Goal: Find specific page/section: Find specific page/section

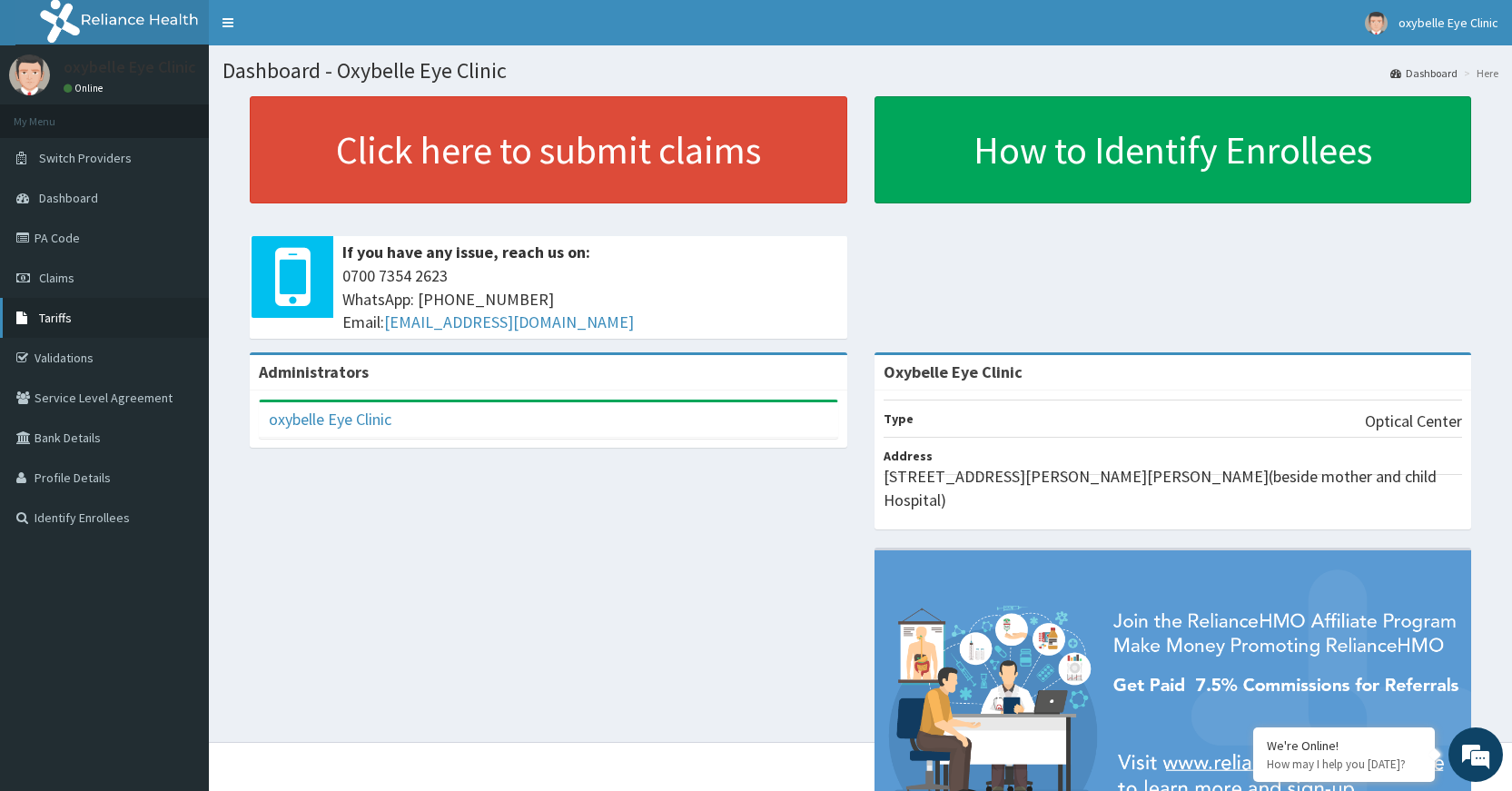
click at [62, 322] on span "Tariffs" at bounding box center [55, 318] width 32 height 17
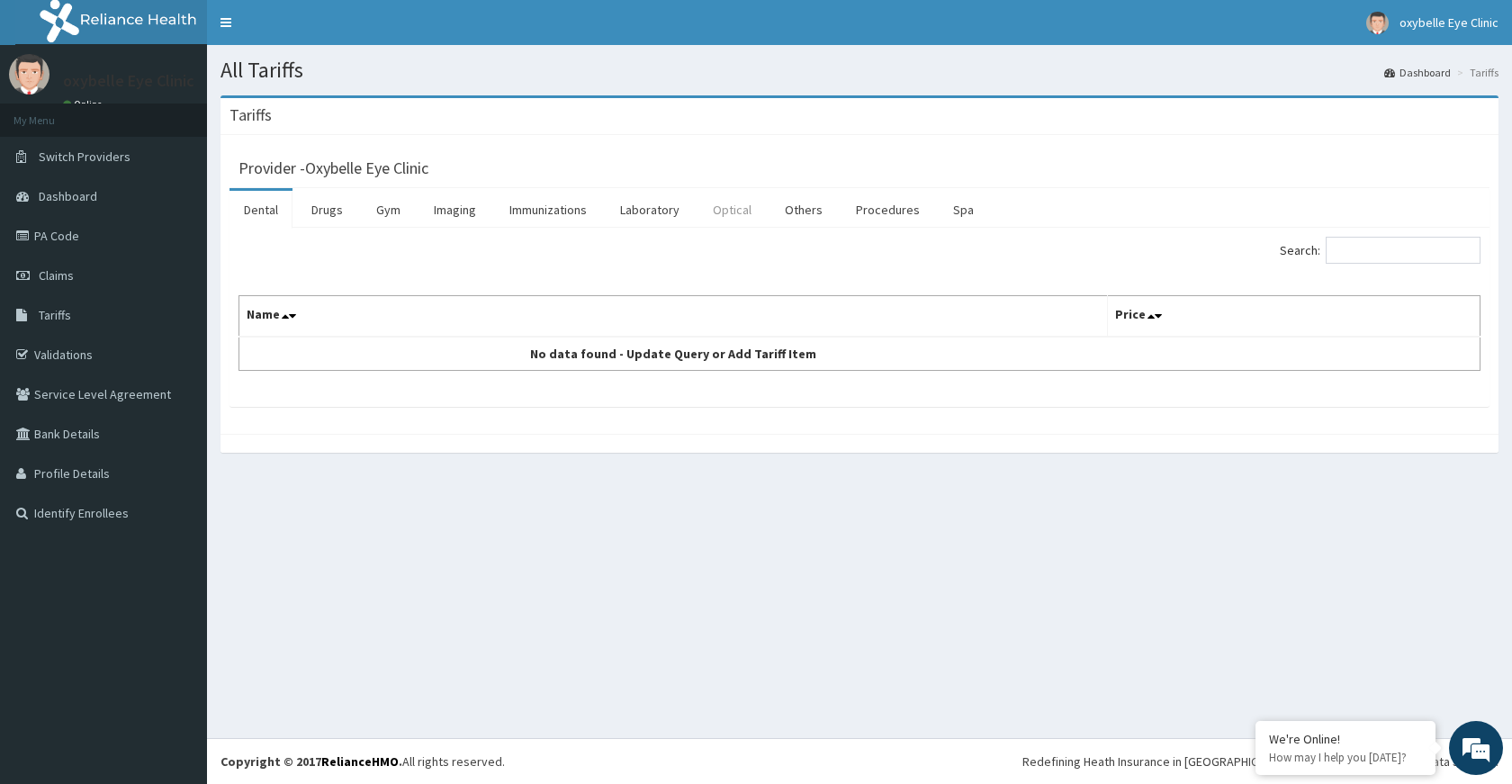
click at [738, 206] on link "Optical" at bounding box center [732, 209] width 67 height 38
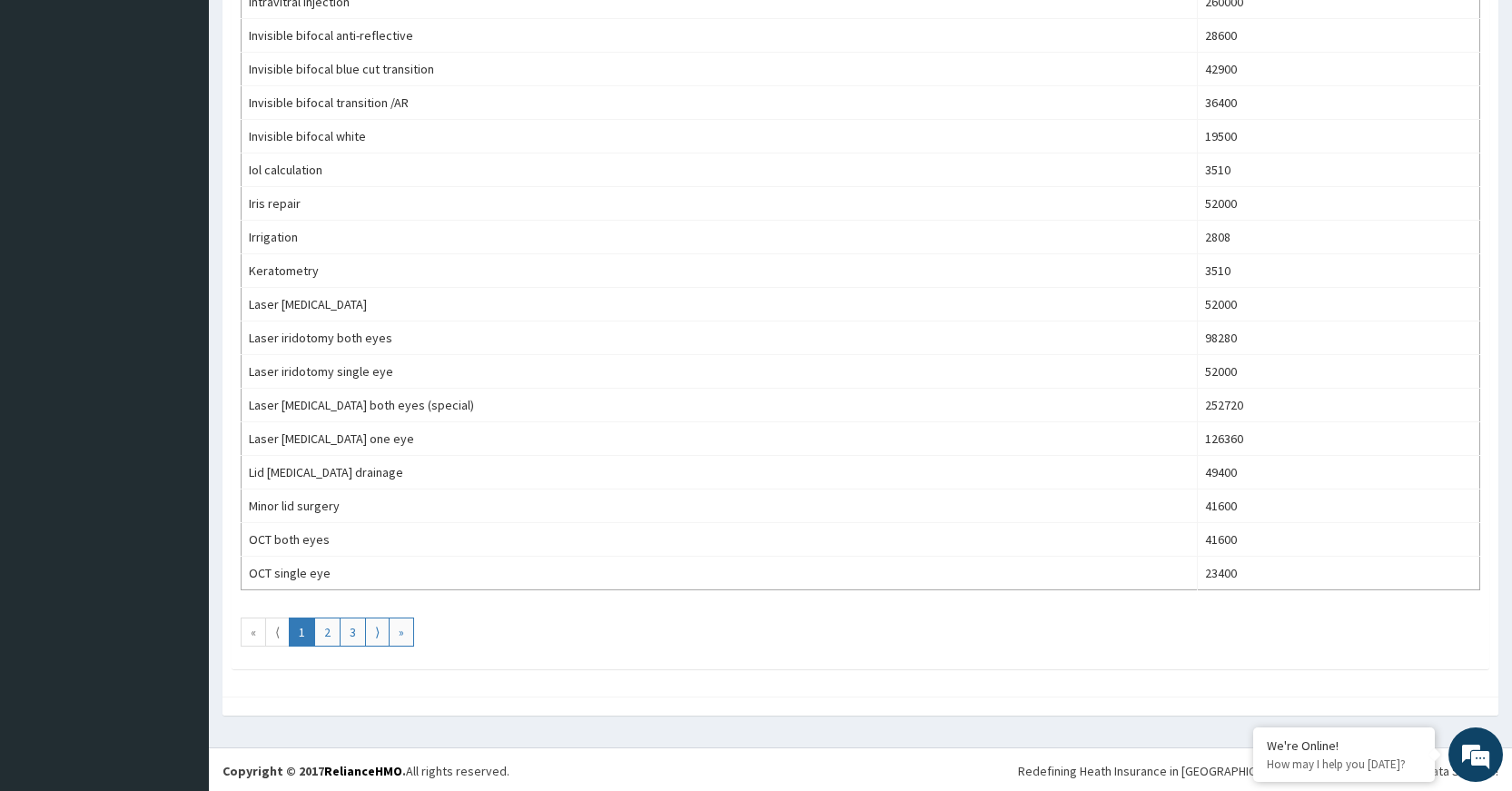
scroll to position [1433, 0]
click at [327, 633] on link "2" at bounding box center [328, 629] width 26 height 29
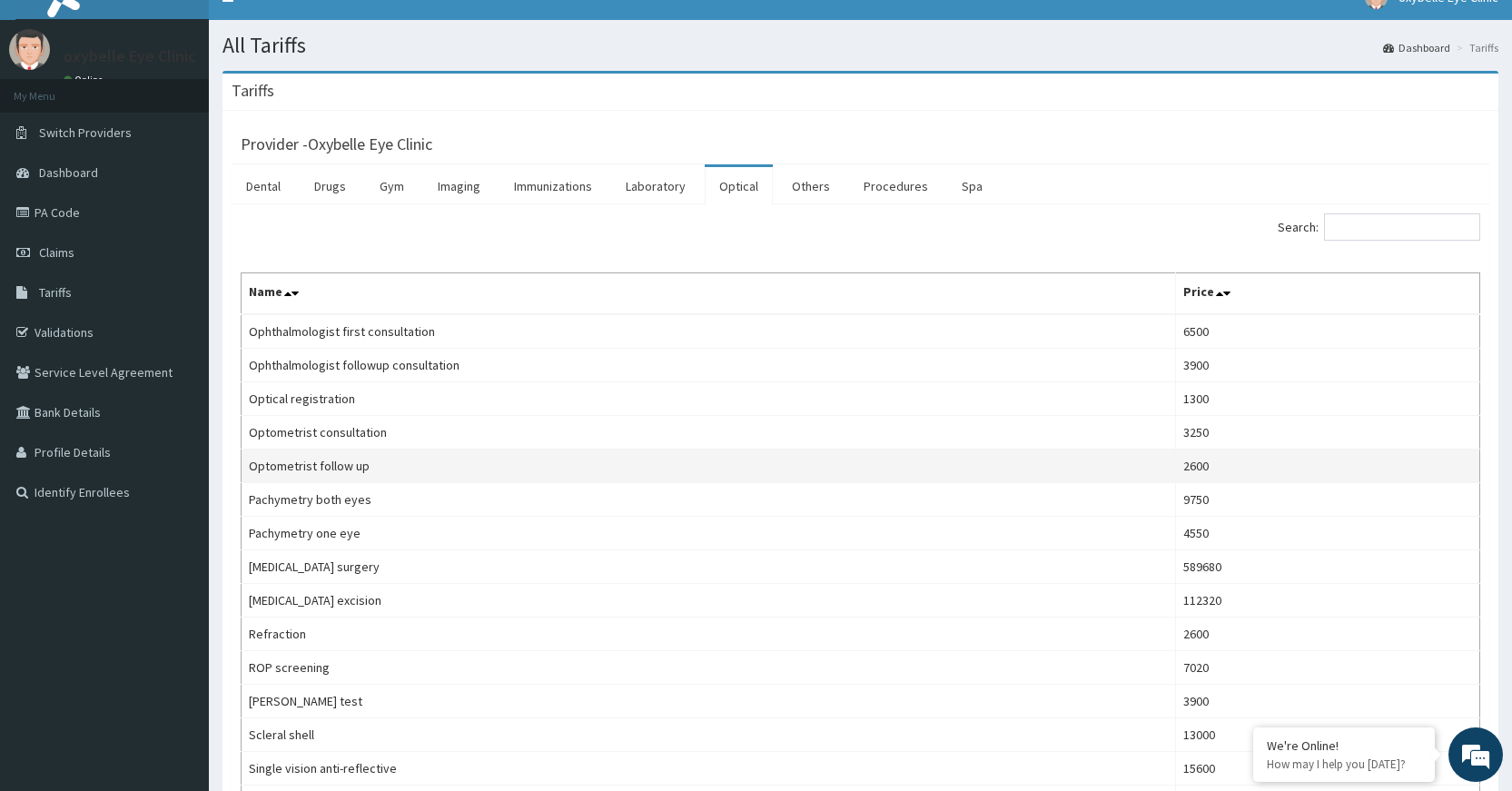
scroll to position [0, 0]
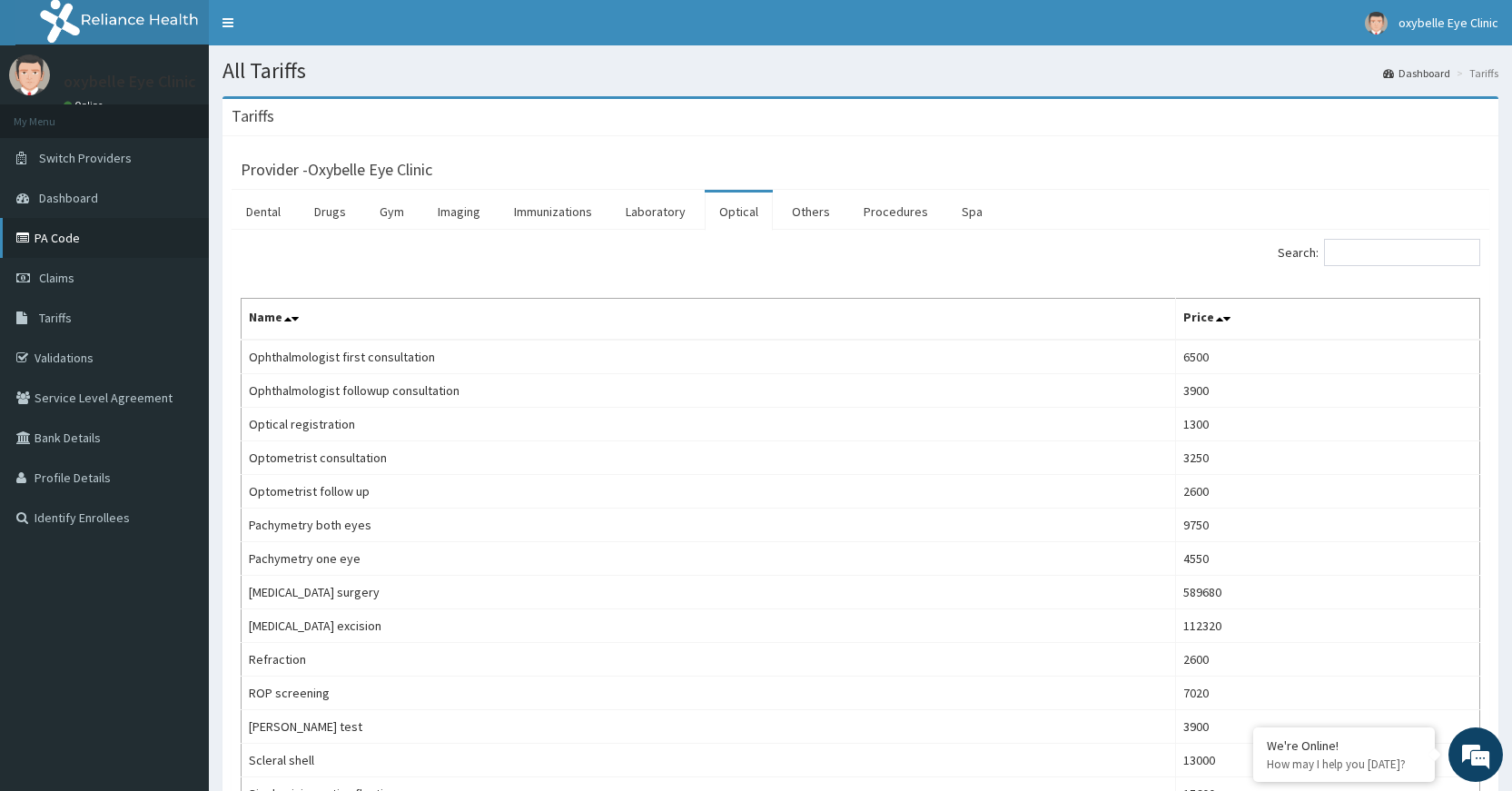
click at [68, 241] on link "PA Code" at bounding box center [104, 237] width 209 height 40
